Goal: Check status

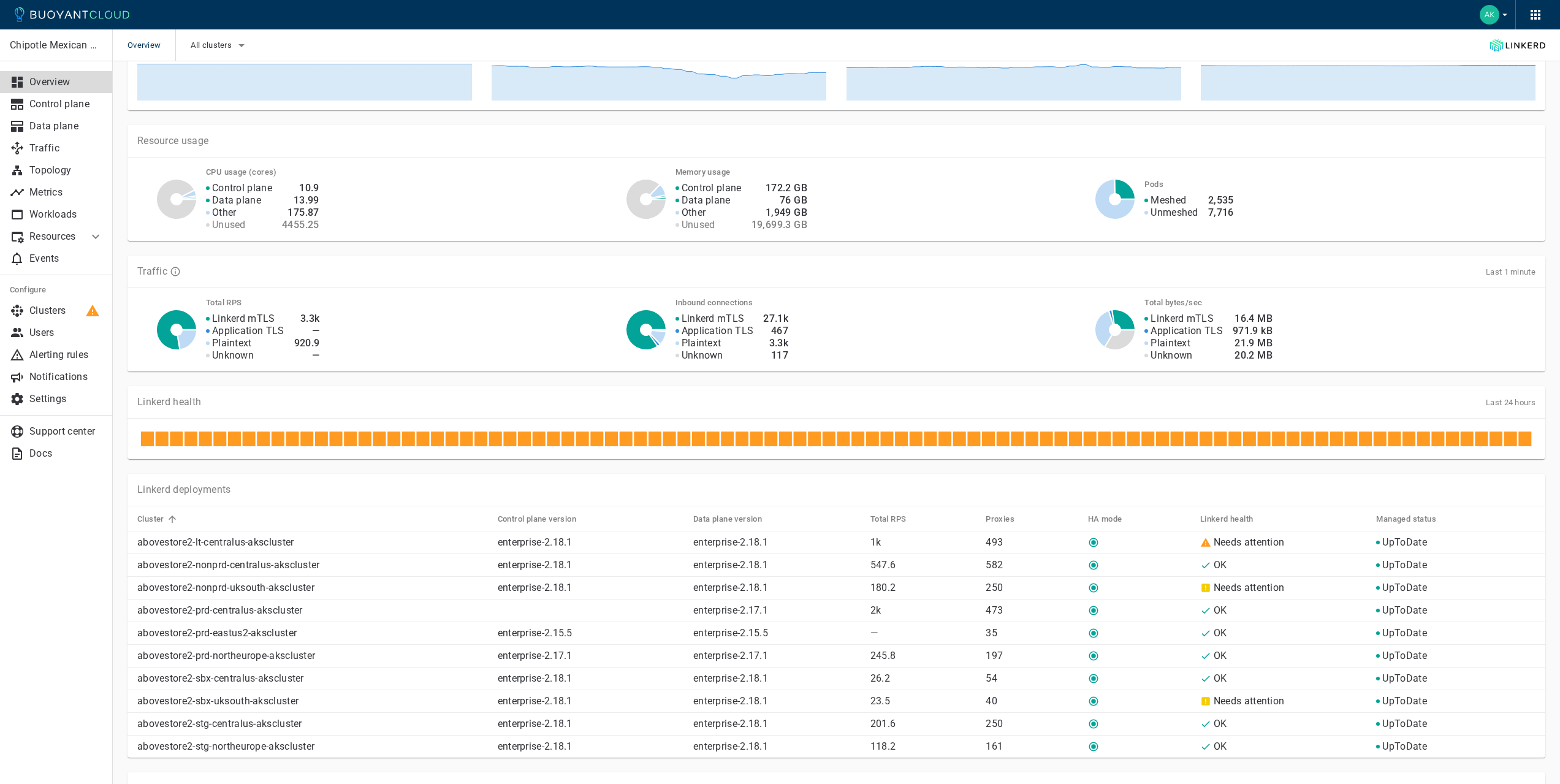
scroll to position [183, 0]
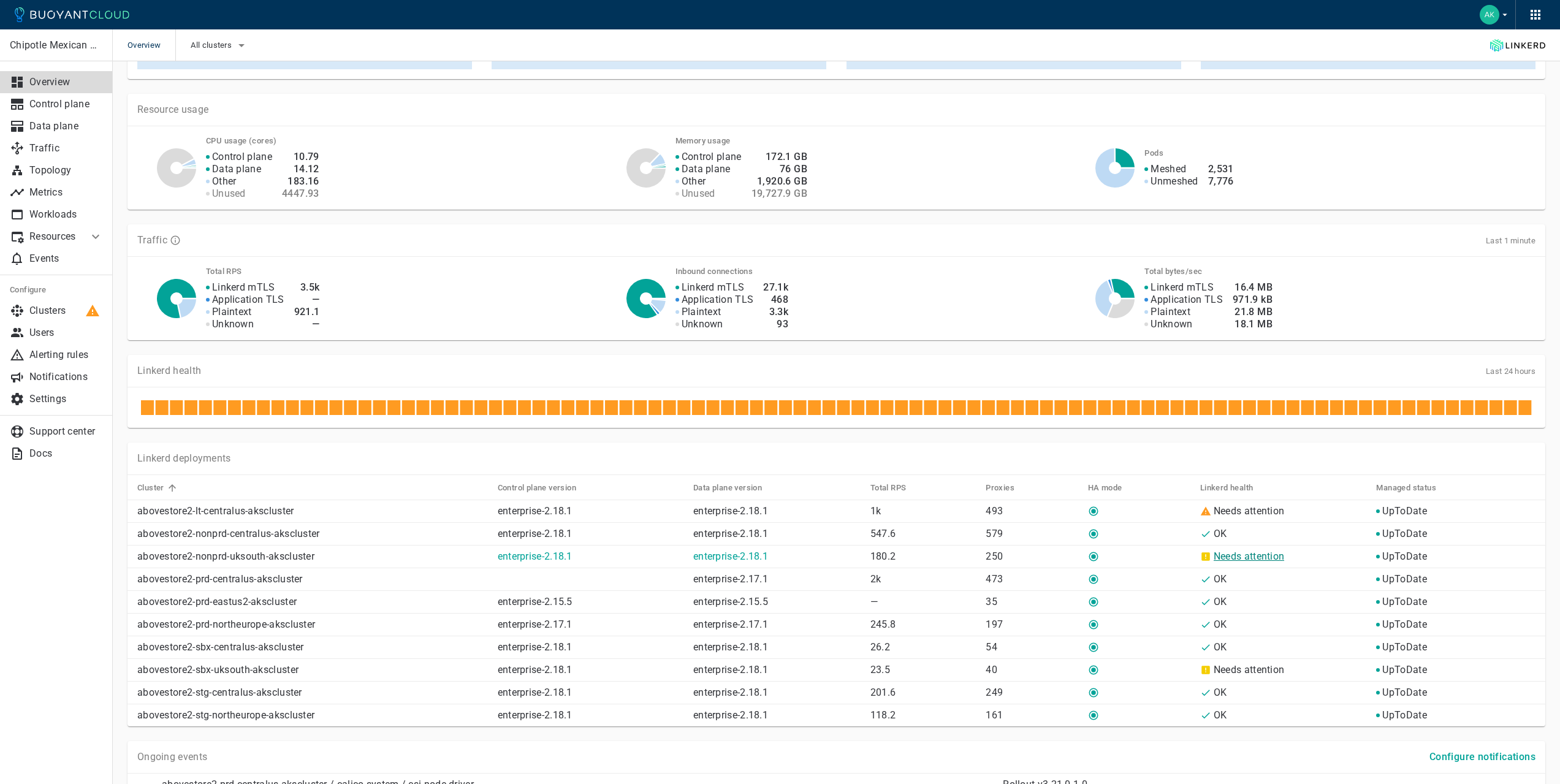
click at [1221, 560] on link "Needs attention" at bounding box center [1249, 556] width 71 height 11
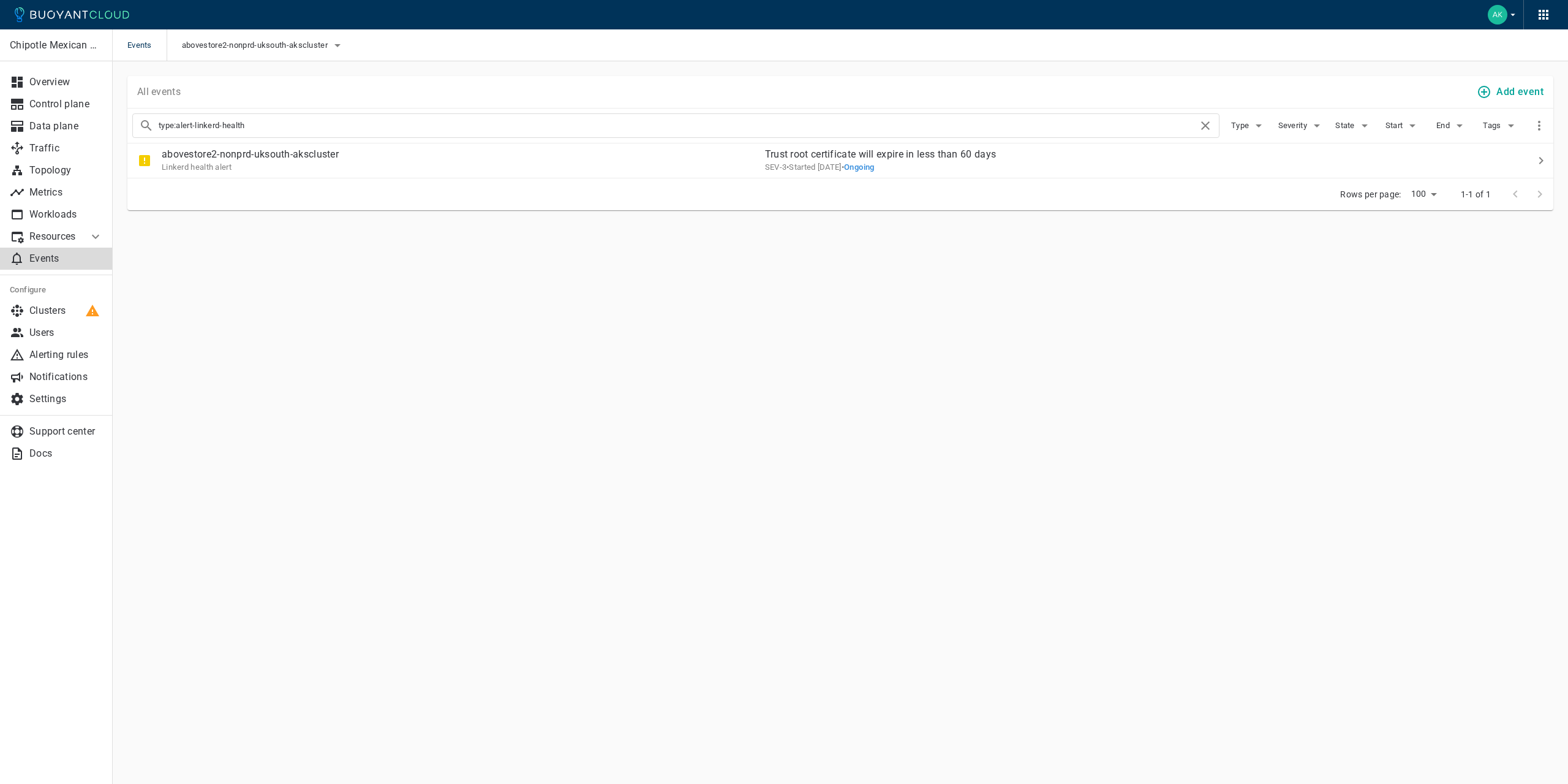
click at [834, 465] on main "Events abovestore2-nonprd-uksouth-akscluster Chipotle Mexican Grill Overview Co…" at bounding box center [841, 392] width 1455 height 784
click at [779, 437] on main "Events abovestore2-nonprd-uksouth-akscluster Chipotle Mexican Grill Overview Co…" at bounding box center [841, 392] width 1455 height 784
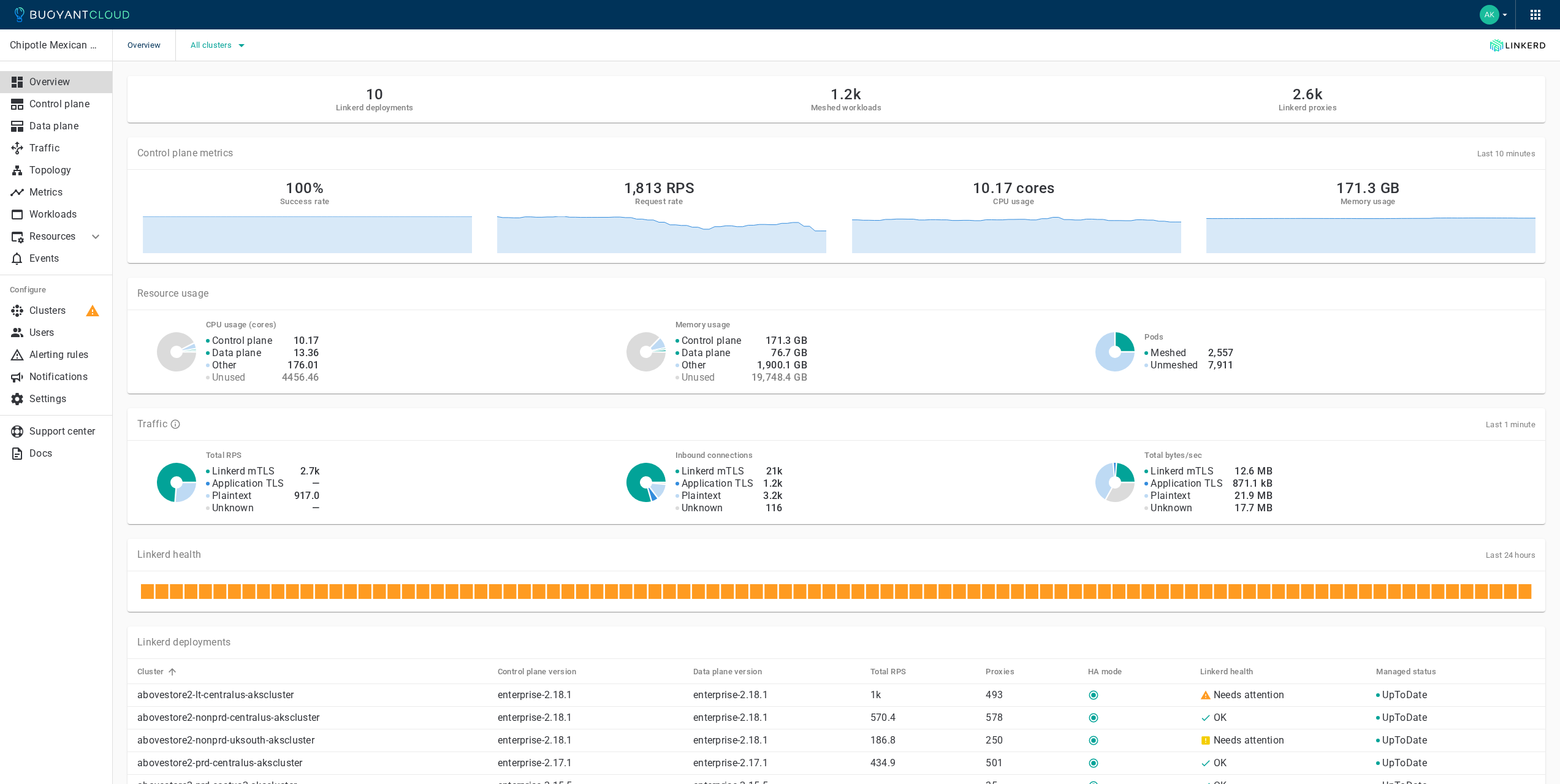
click at [246, 52] on button "All clusters" at bounding box center [220, 45] width 58 height 18
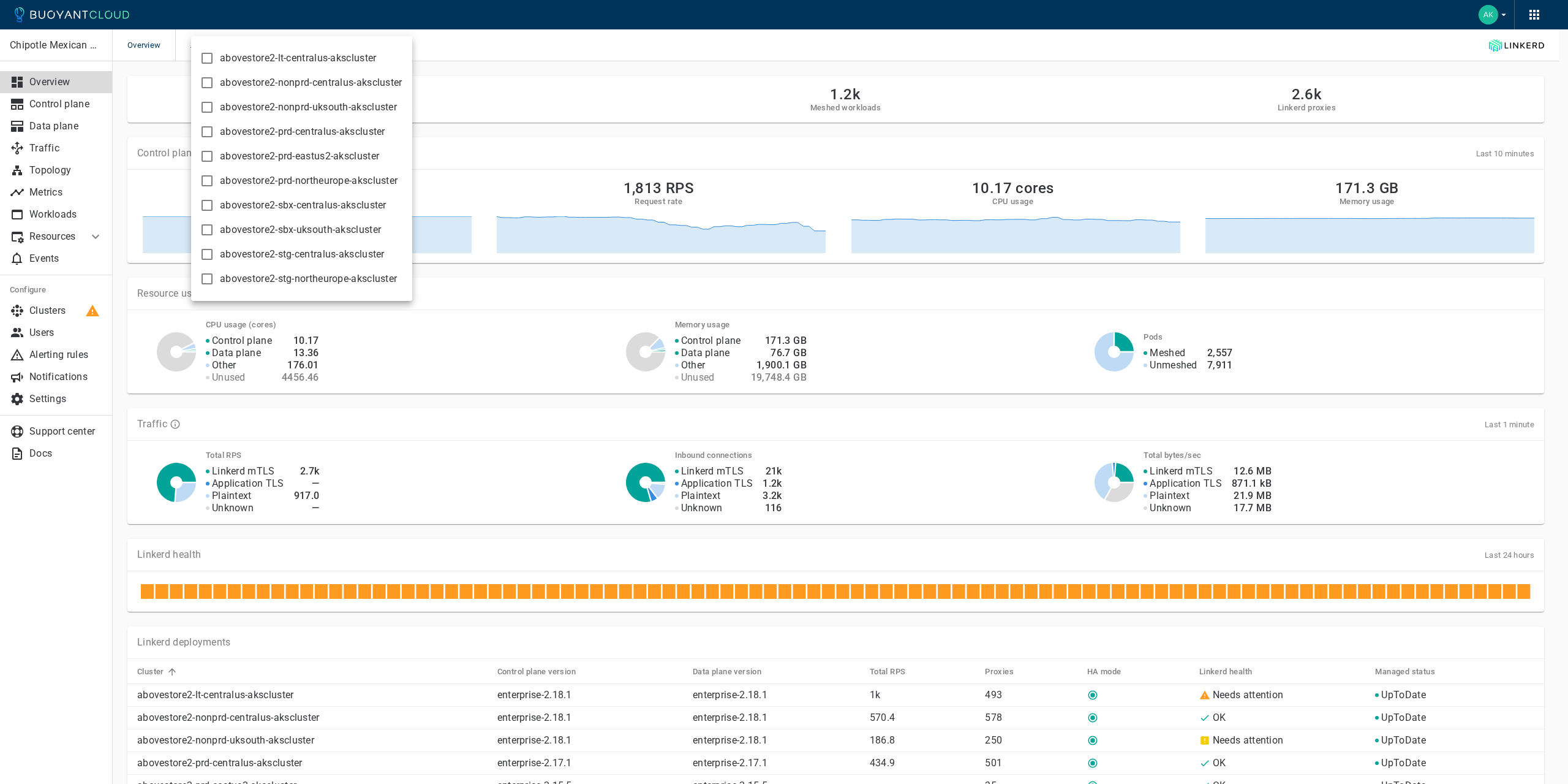
click at [259, 131] on span "abovestore2-prd-centralus-akscluster" at bounding box center [302, 131] width 165 height 12
click at [215, 131] on input "abovestore2-prd-centralus-akscluster" at bounding box center [206, 131] width 14 height 14
checkbox input "true"
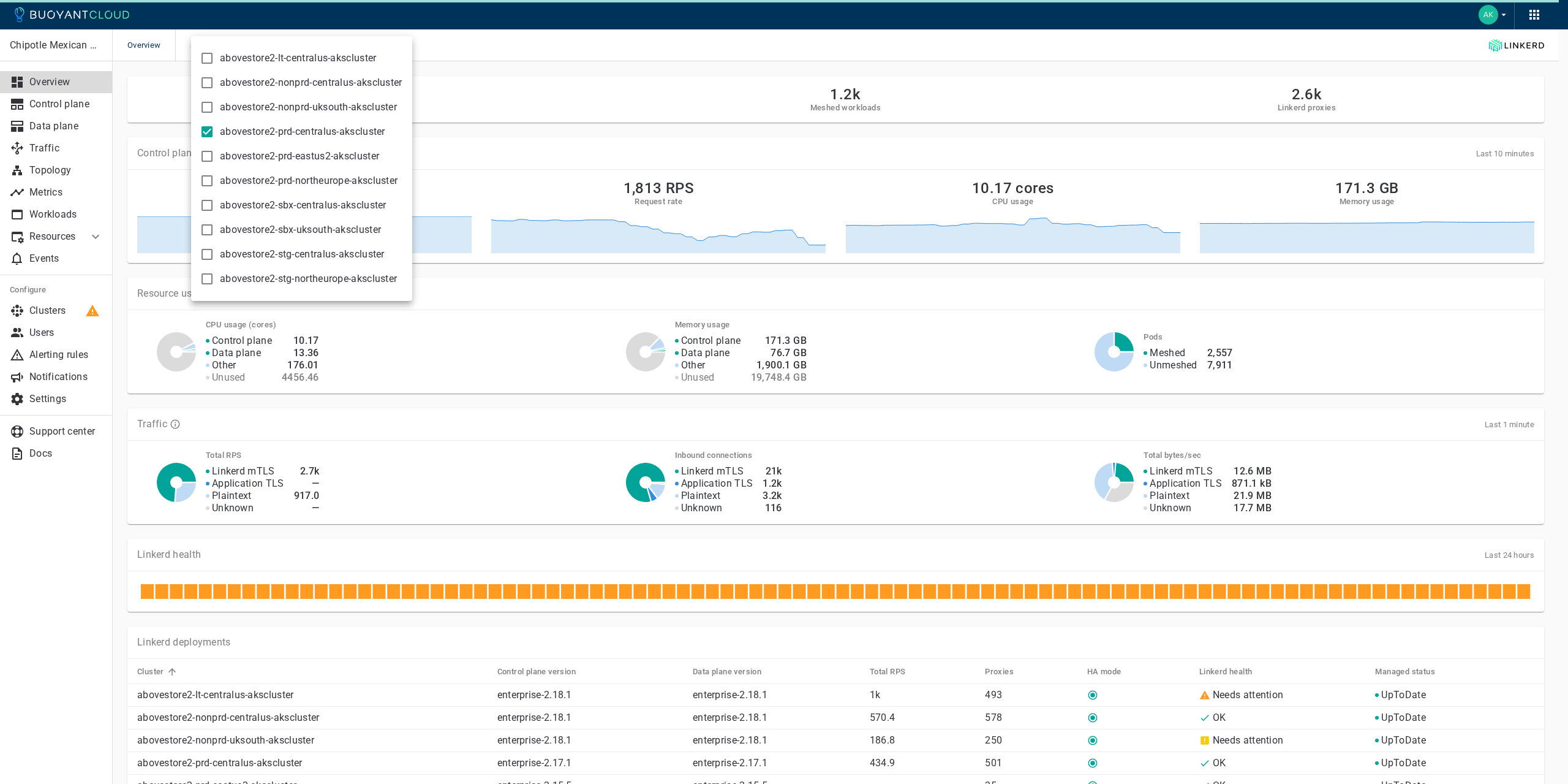
click at [698, 131] on div at bounding box center [784, 392] width 1568 height 784
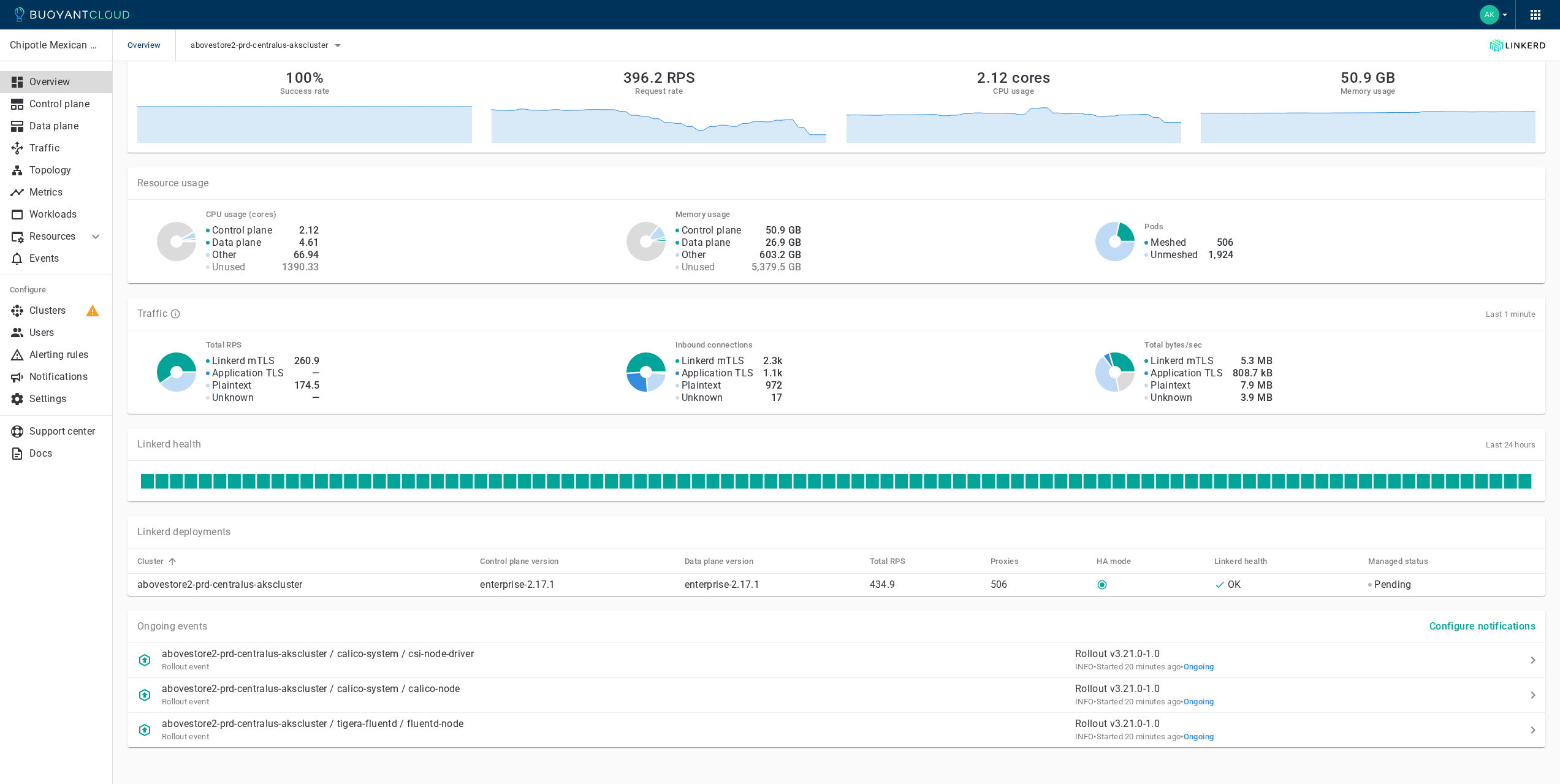
scroll to position [123, 0]
